Goal: Find specific page/section: Find specific page/section

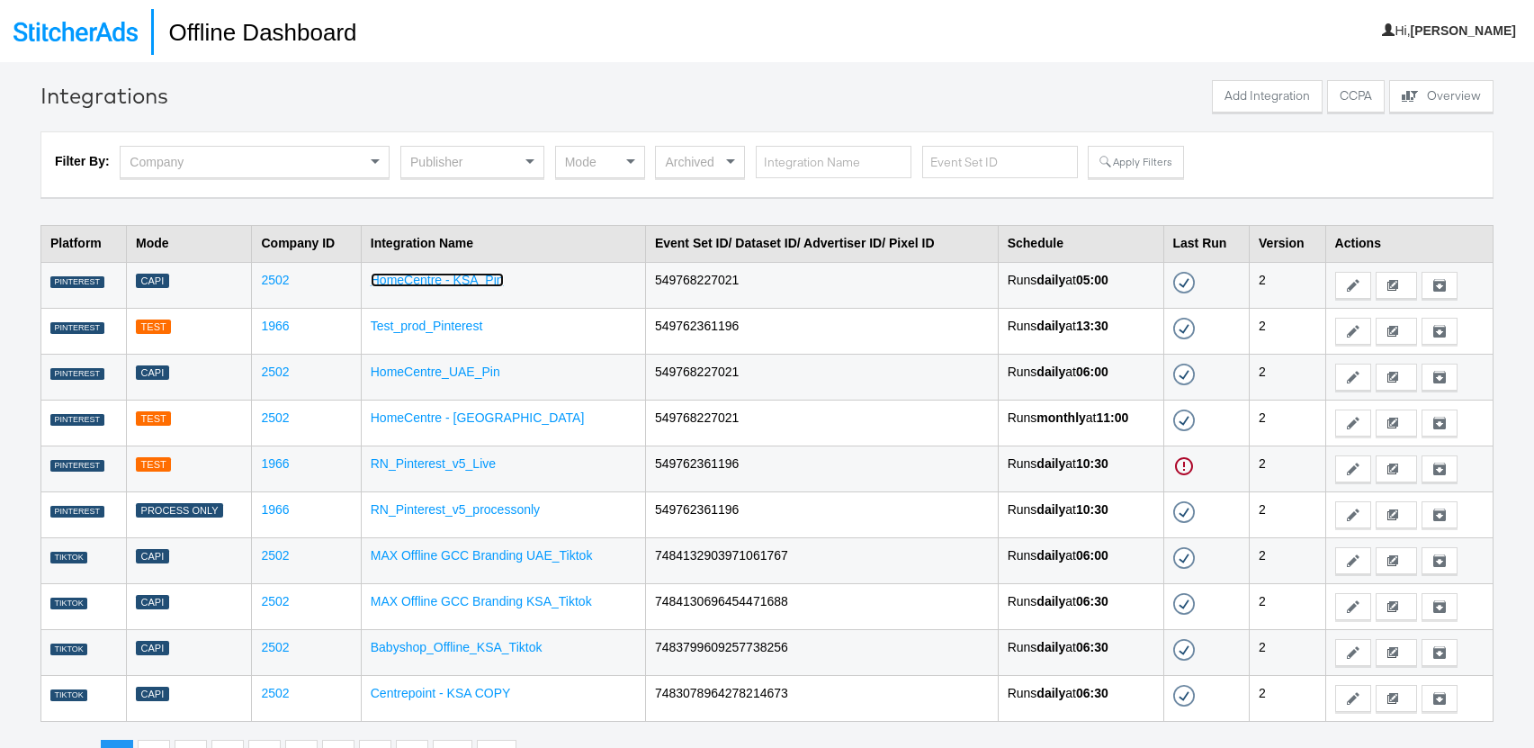
click at [455, 282] on link "HomeCentre - KSA_Pin" at bounding box center [437, 280] width 133 height 14
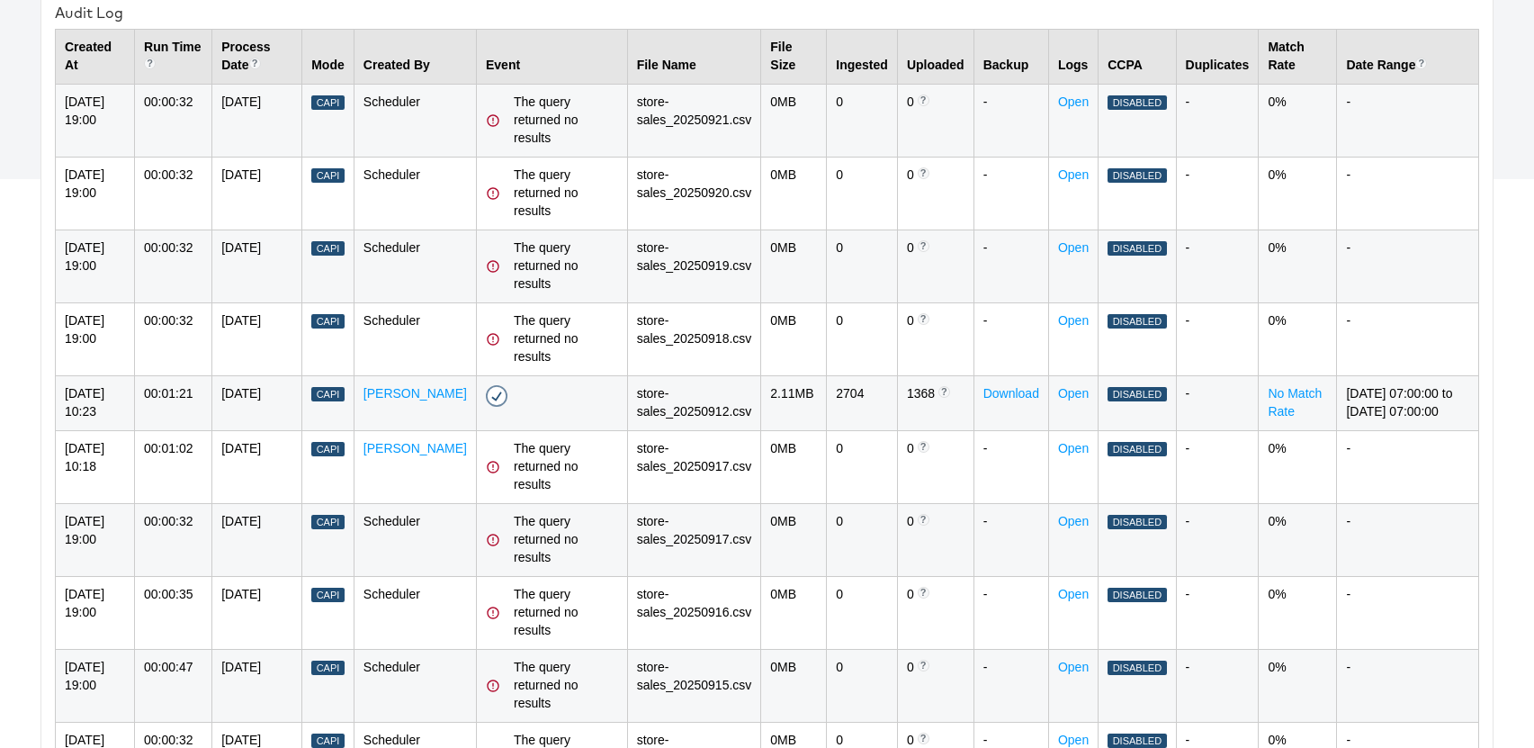
scroll to position [506, 0]
